Goal: Transaction & Acquisition: Purchase product/service

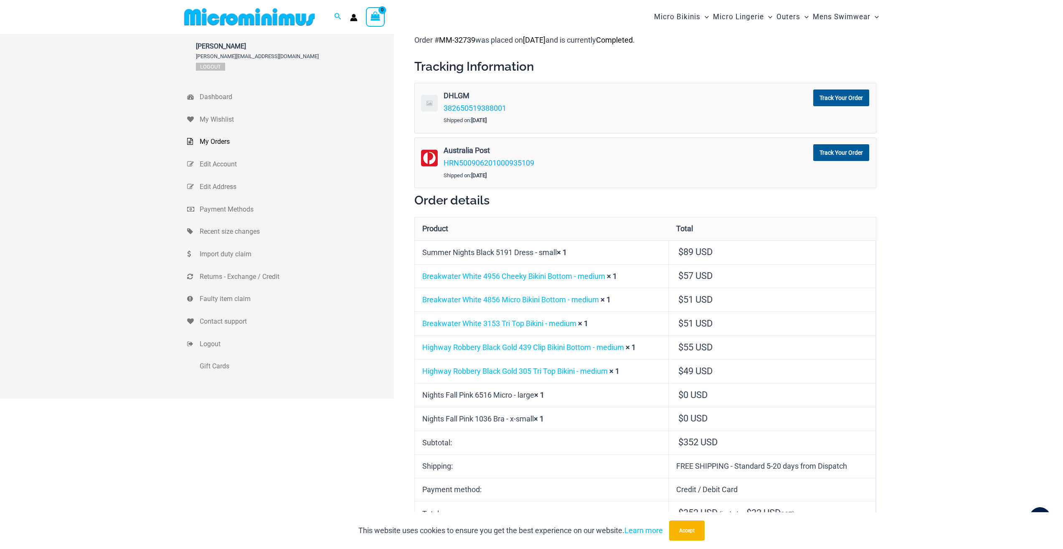
click at [272, 13] on img at bounding box center [249, 17] width 137 height 19
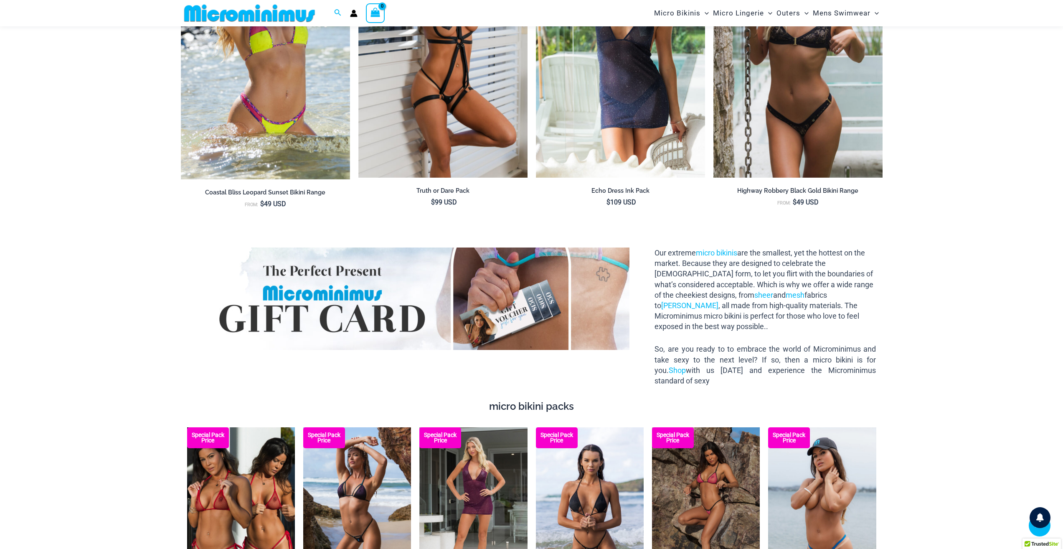
scroll to position [1080, 0]
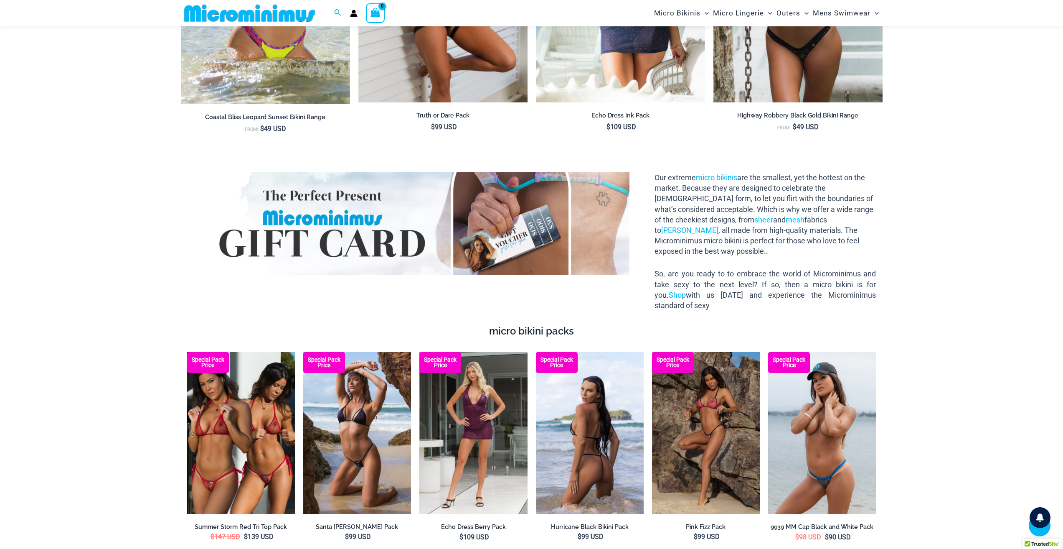
type input "**********"
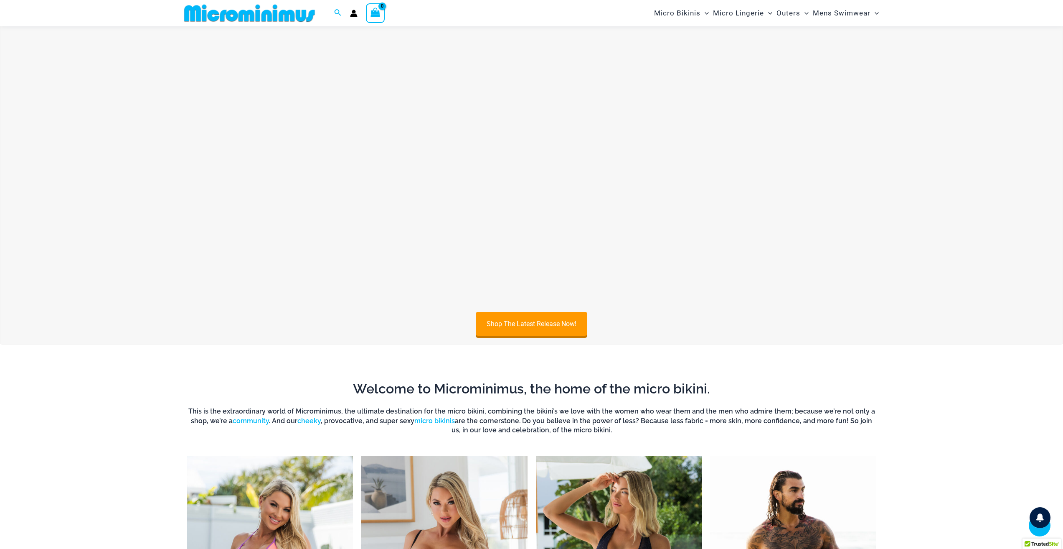
scroll to position [35, 0]
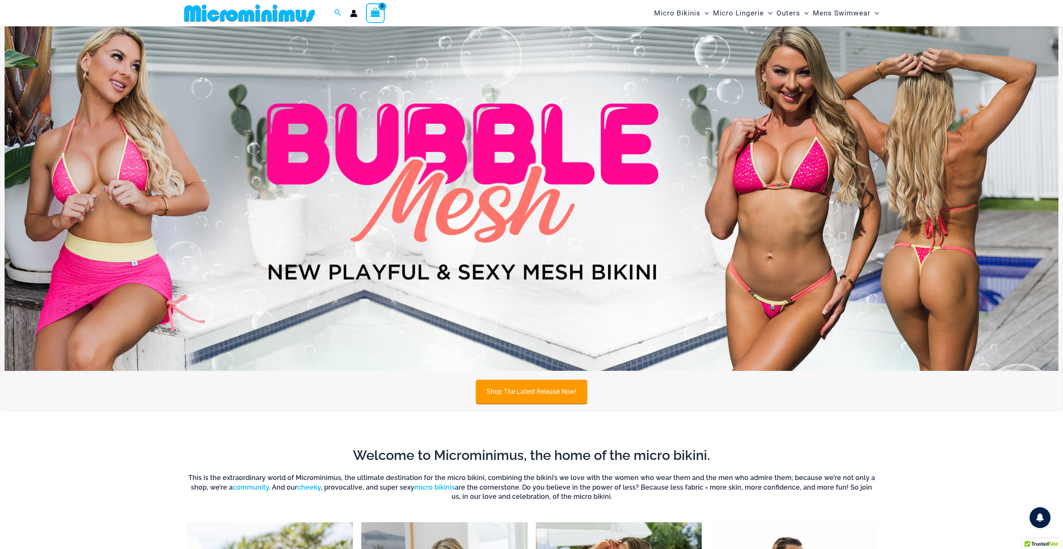
click at [534, 385] on link "Shop The Latest Release Now!" at bounding box center [532, 391] width 112 height 24
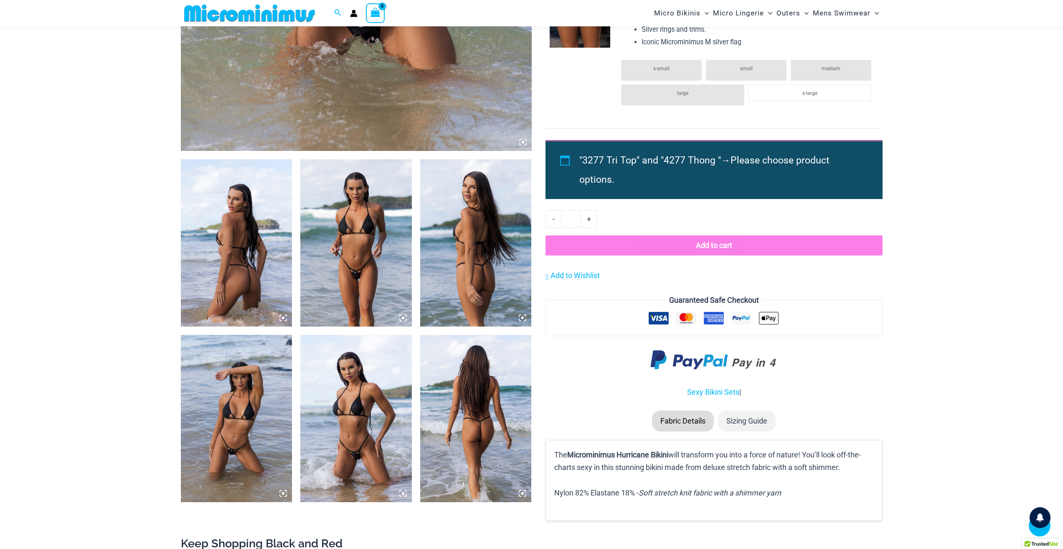
scroll to position [452, 0]
type input "**********"
click at [356, 258] on img at bounding box center [356, 242] width 112 height 167
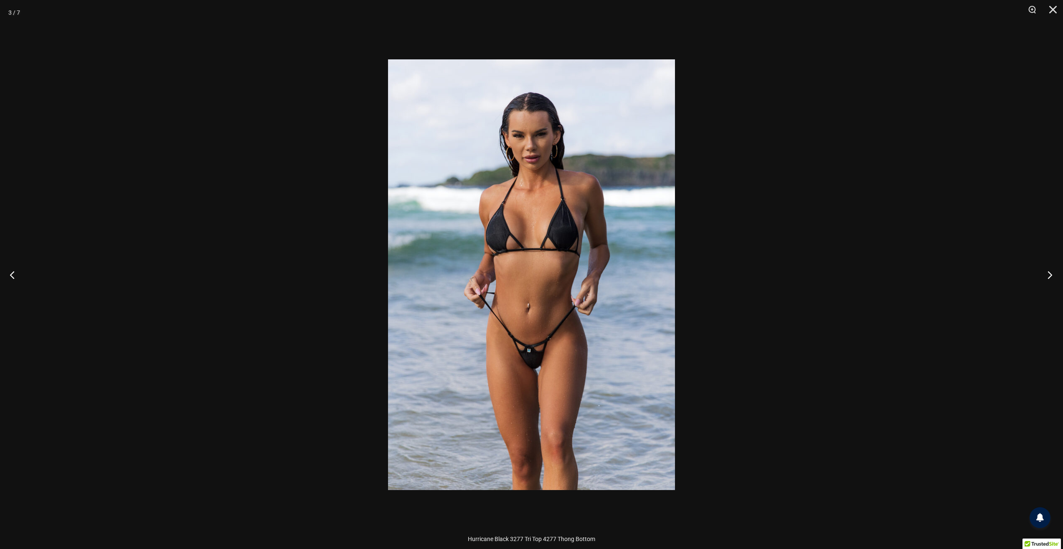
click at [1051, 277] on button "Next" at bounding box center [1047, 275] width 31 height 42
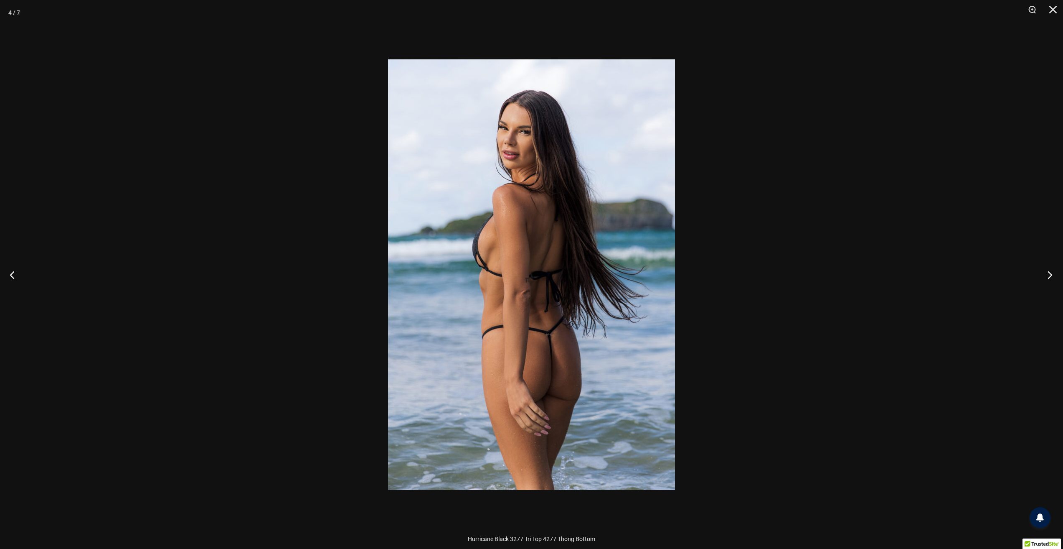
click at [1051, 277] on button "Next" at bounding box center [1047, 275] width 31 height 42
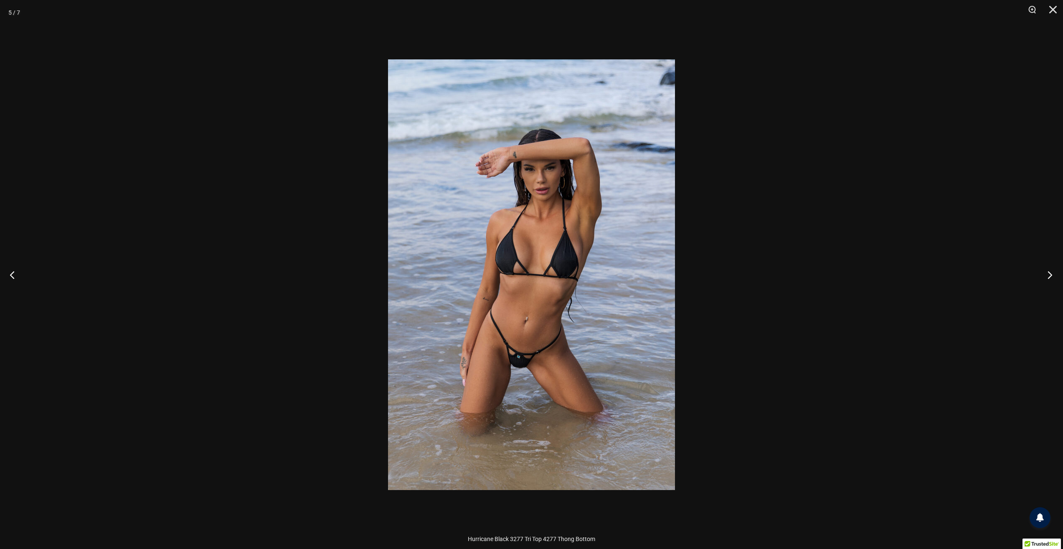
click at [1051, 277] on button "Next" at bounding box center [1047, 275] width 31 height 42
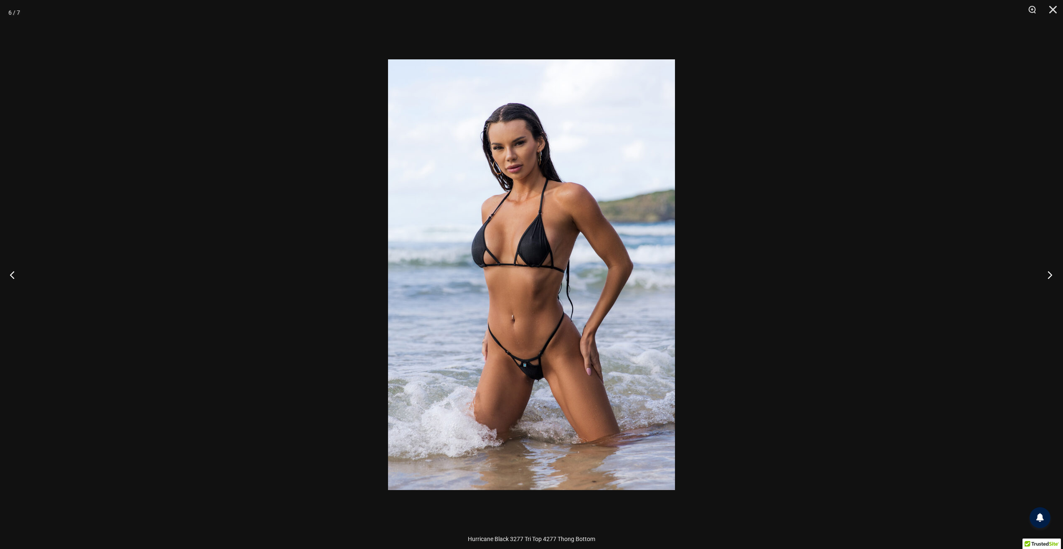
click at [1051, 277] on button "Next" at bounding box center [1047, 275] width 31 height 42
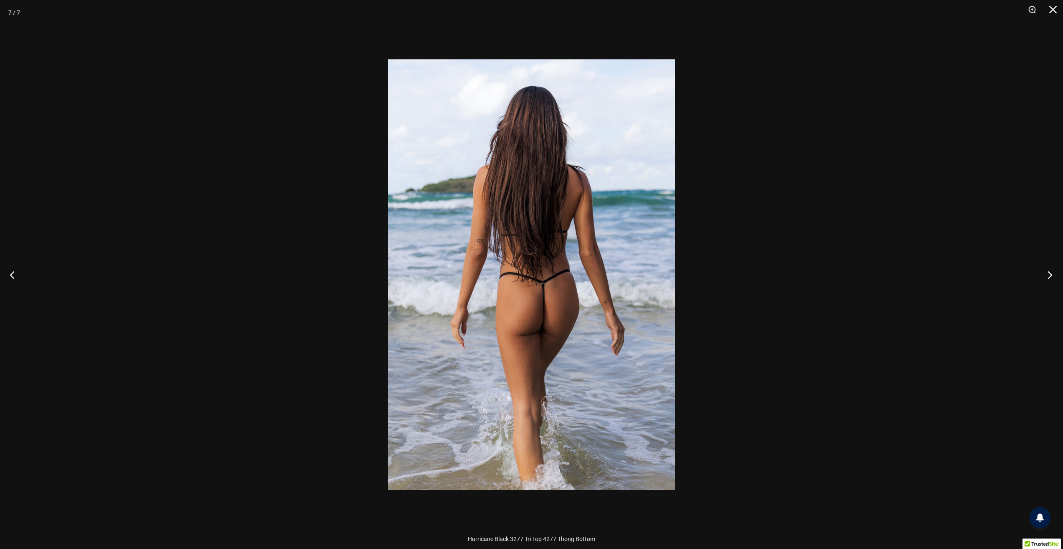
click at [1051, 277] on button "Next" at bounding box center [1047, 275] width 31 height 42
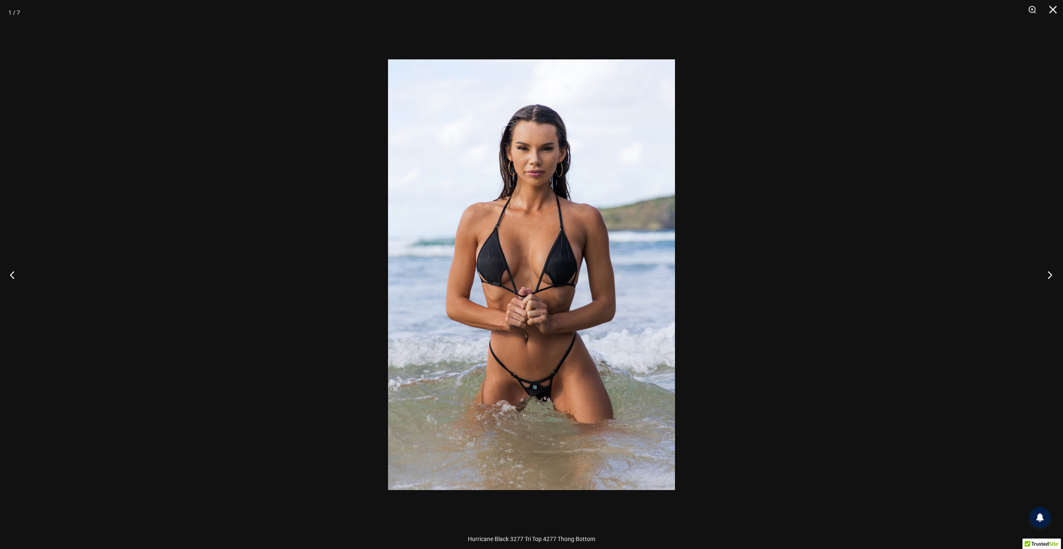
click at [1051, 277] on button "Next" at bounding box center [1047, 275] width 31 height 42
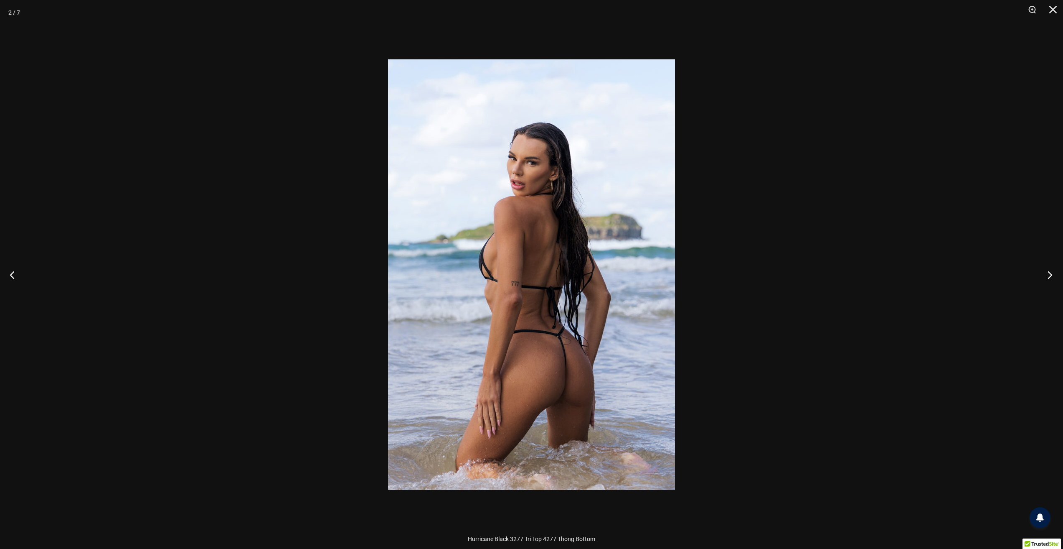
click at [1051, 277] on button "Next" at bounding box center [1047, 275] width 31 height 42
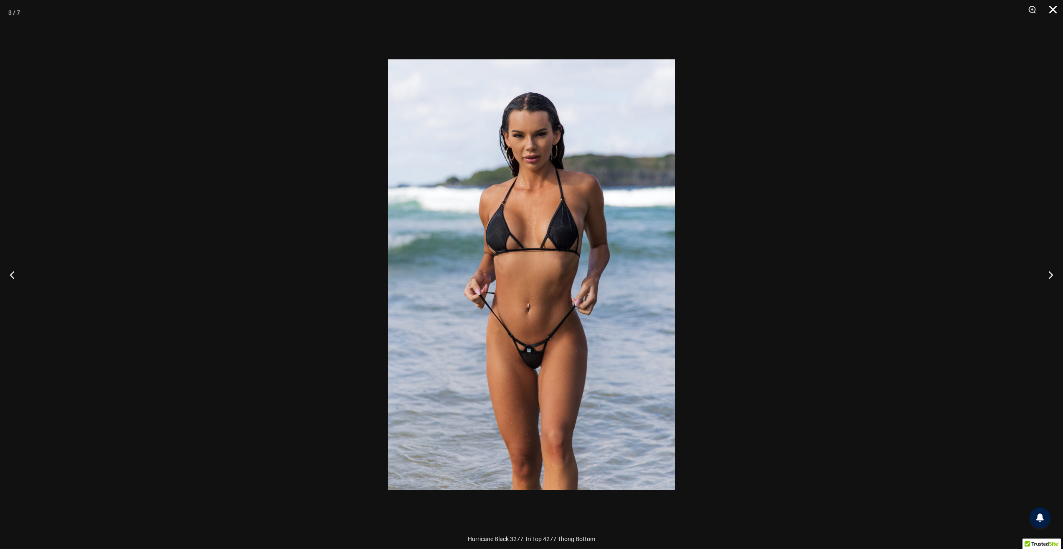
click at [1055, 14] on button "Close" at bounding box center [1050, 12] width 21 height 25
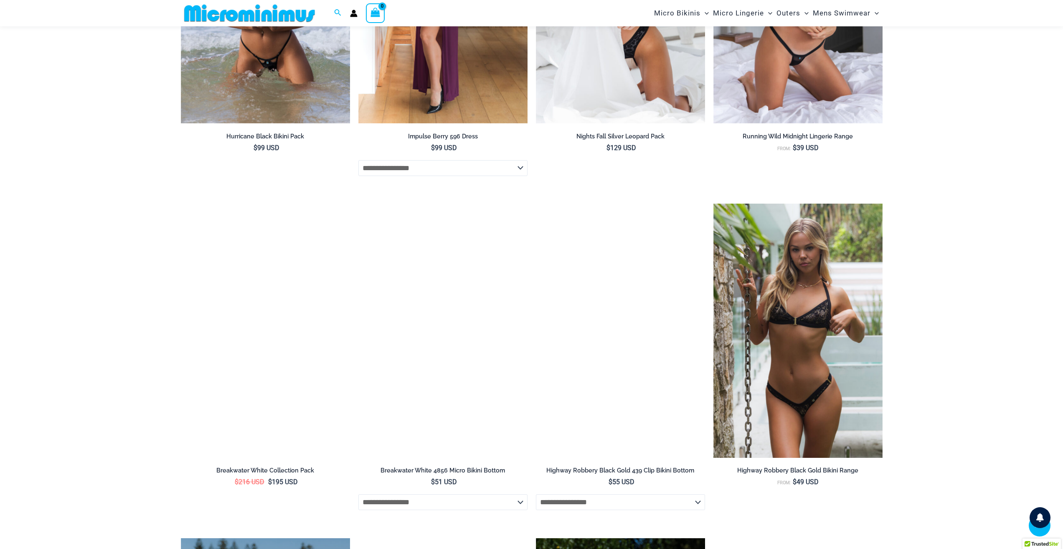
scroll to position [3670, 0]
